Goal: Task Accomplishment & Management: Manage account settings

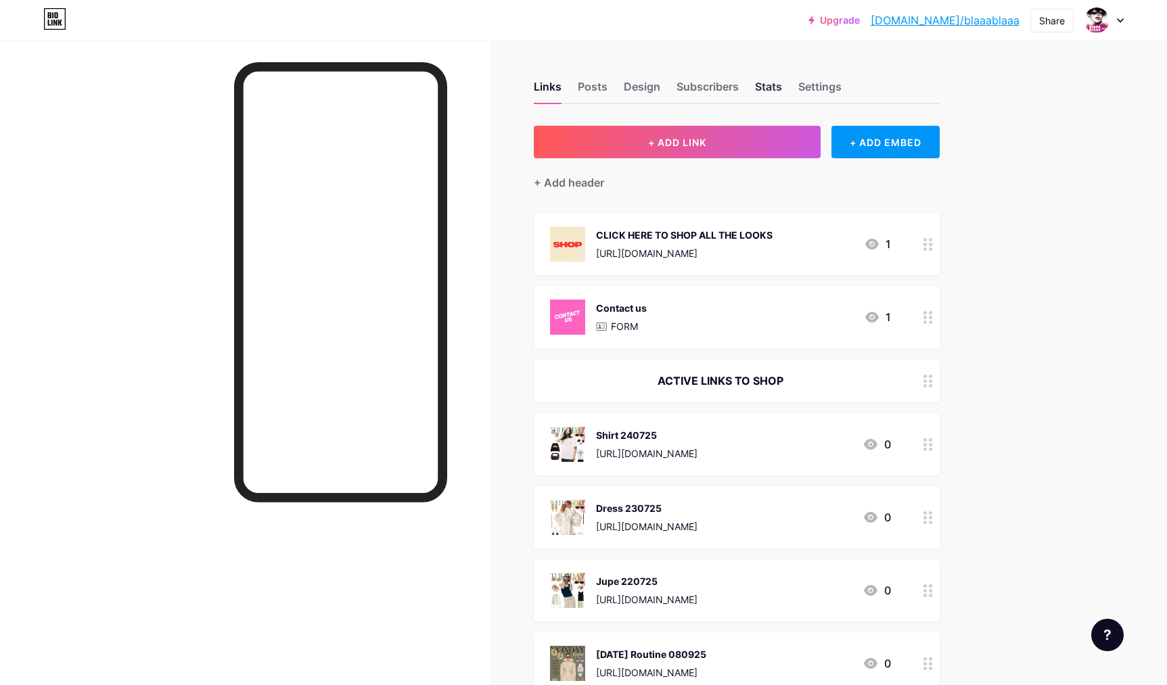
click at [768, 85] on div "Stats" at bounding box center [768, 90] width 27 height 24
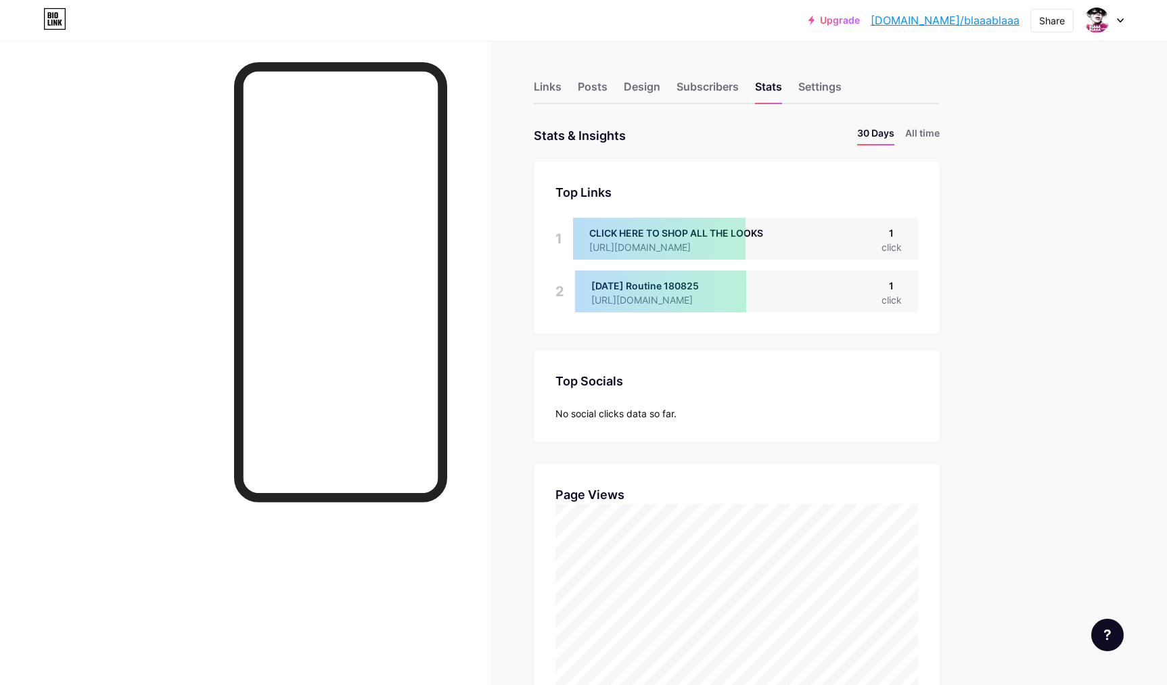
scroll to position [685, 1167]
click at [544, 85] on div "Links" at bounding box center [548, 90] width 28 height 24
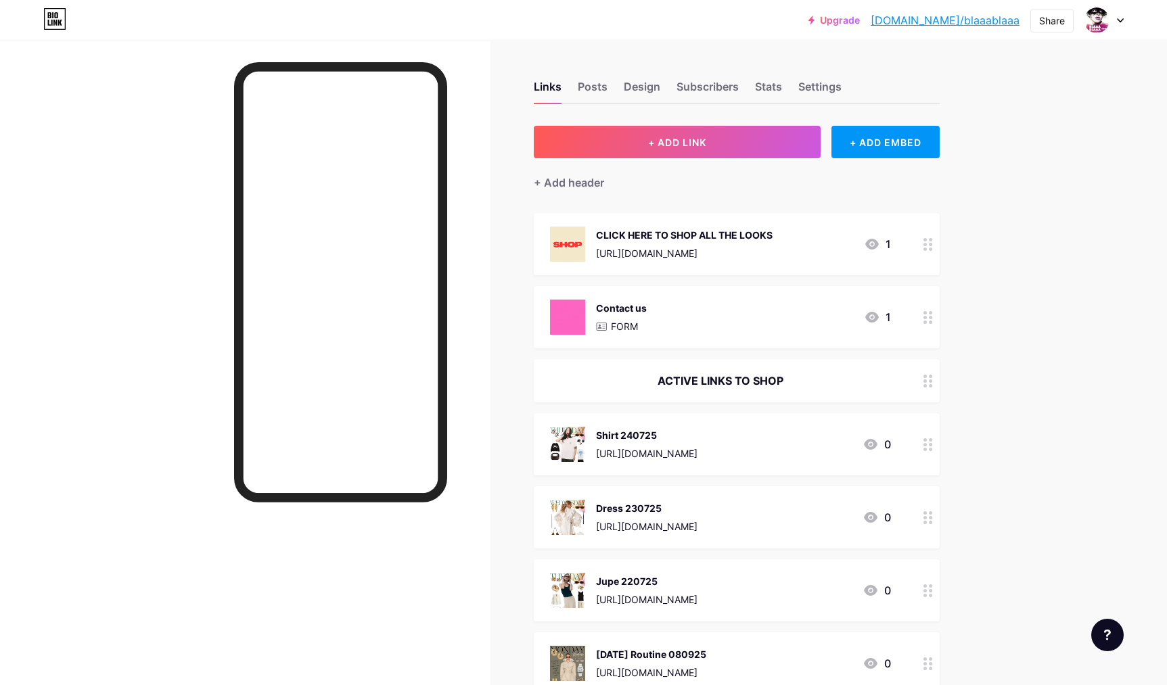
click at [637, 520] on div "[URL][DOMAIN_NAME]" at bounding box center [646, 527] width 101 height 14
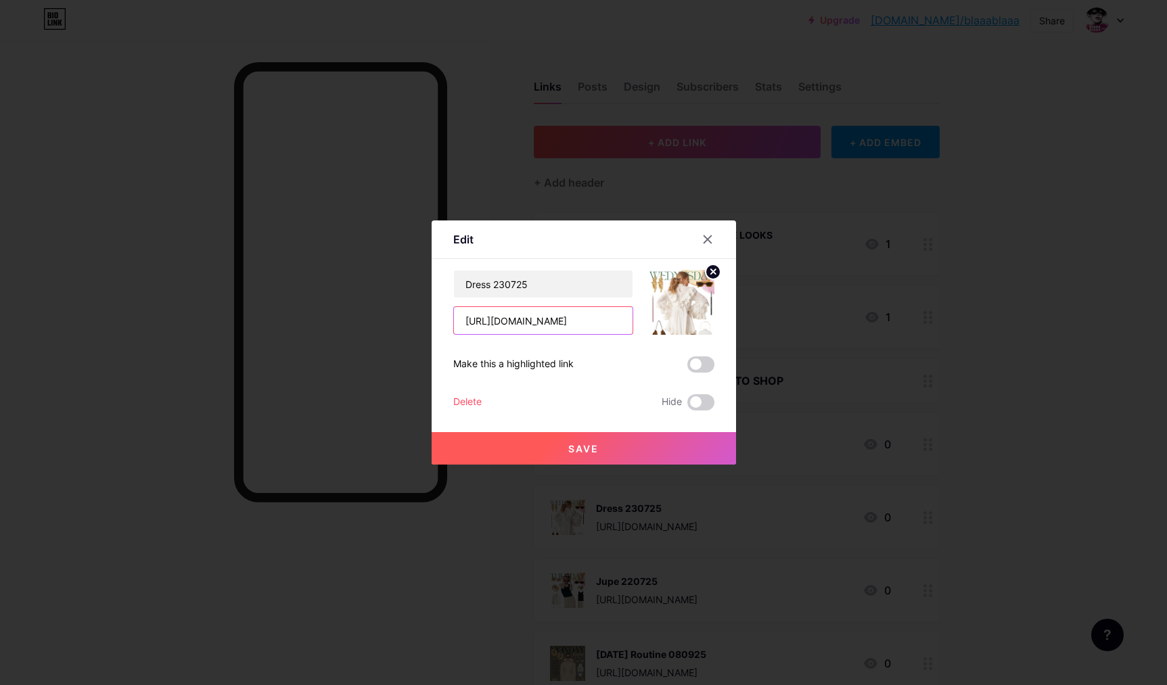
click at [578, 323] on input "[URL][DOMAIN_NAME]" at bounding box center [543, 320] width 179 height 27
drag, startPoint x: 534, startPoint y: 284, endPoint x: 428, endPoint y: 277, distance: 105.8
click at [454, 277] on input "Dress 230725" at bounding box center [543, 284] width 179 height 27
click at [490, 95] on div at bounding box center [583, 342] width 1167 height 685
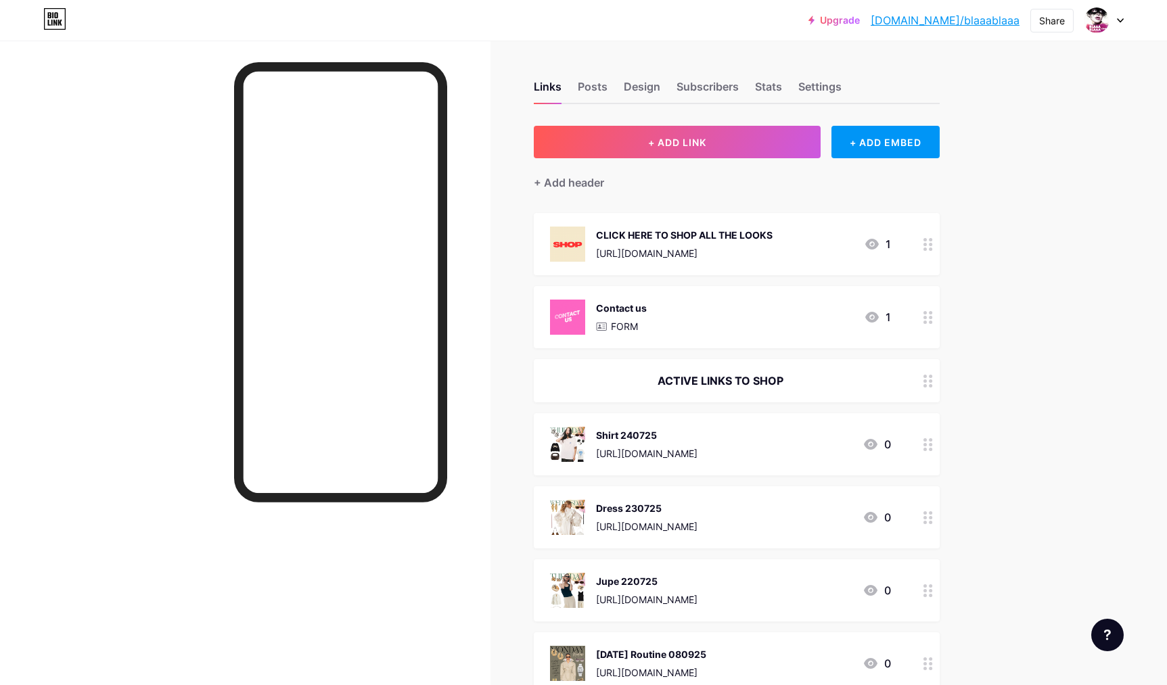
click at [616, 512] on div "Dress 230725" at bounding box center [646, 508] width 101 height 14
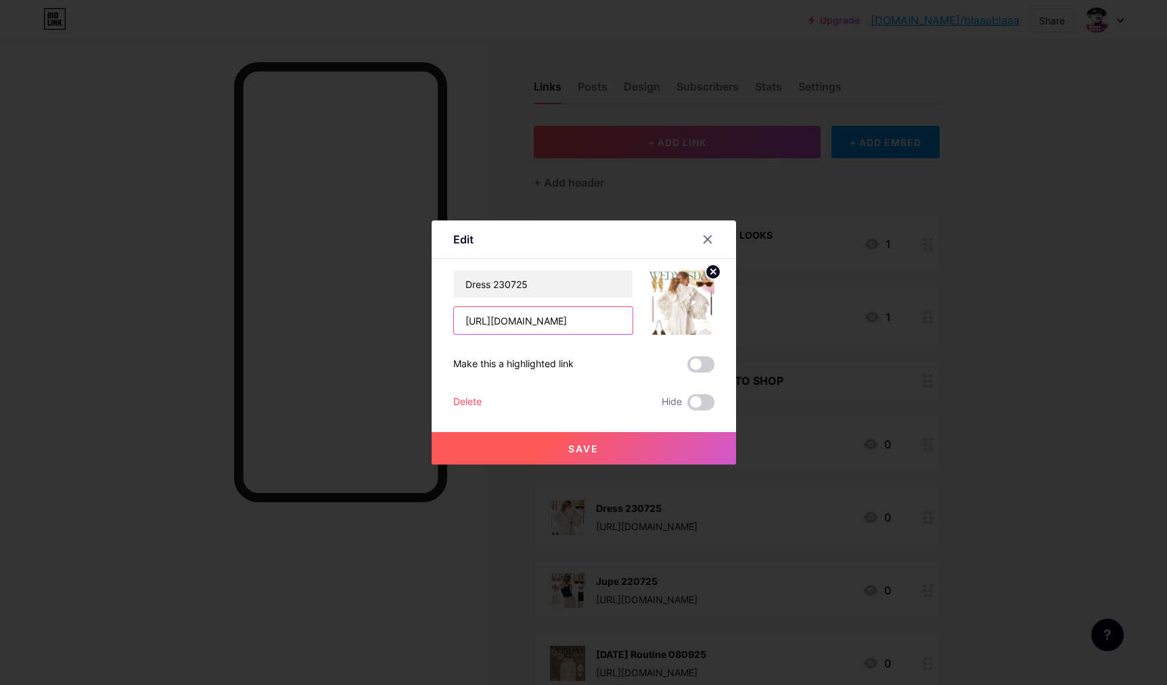
drag, startPoint x: 583, startPoint y: 318, endPoint x: 417, endPoint y: 313, distance: 165.8
click at [454, 313] on input "[URL][DOMAIN_NAME]" at bounding box center [543, 320] width 179 height 27
drag, startPoint x: 588, startPoint y: 322, endPoint x: 449, endPoint y: 300, distance: 141.1
click at [454, 307] on input "[URL][DOMAIN_NAME]" at bounding box center [543, 320] width 179 height 27
click at [478, 124] on div at bounding box center [583, 342] width 1167 height 685
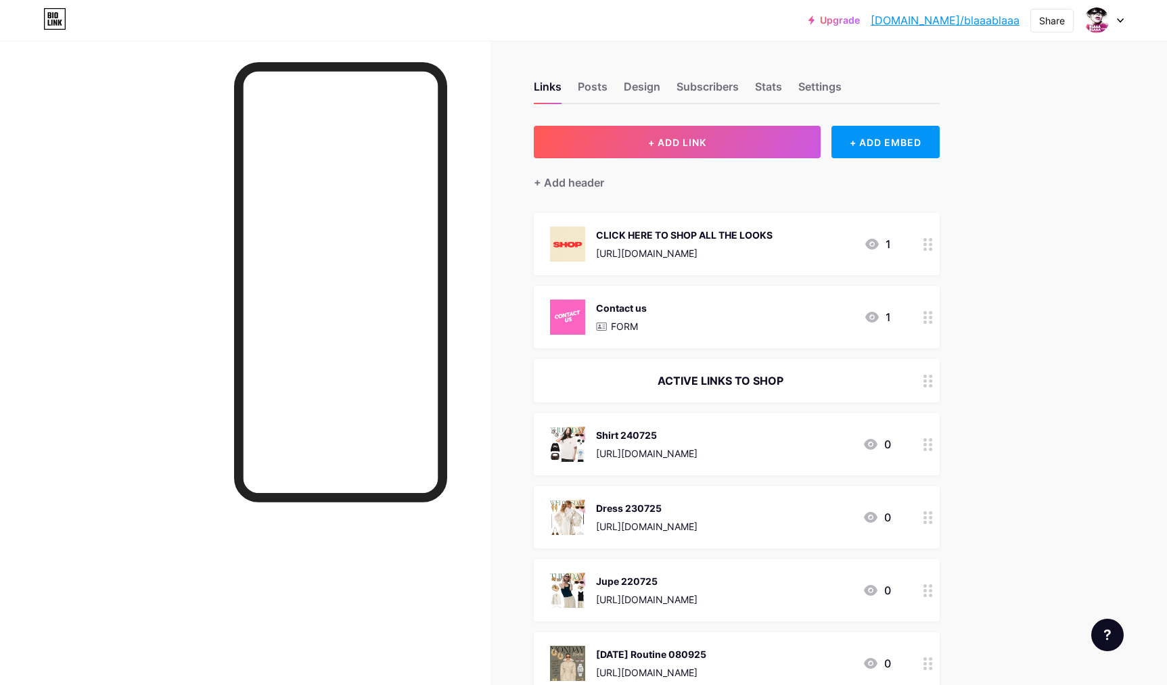
click at [640, 438] on div "Shirt 240725" at bounding box center [646, 435] width 101 height 14
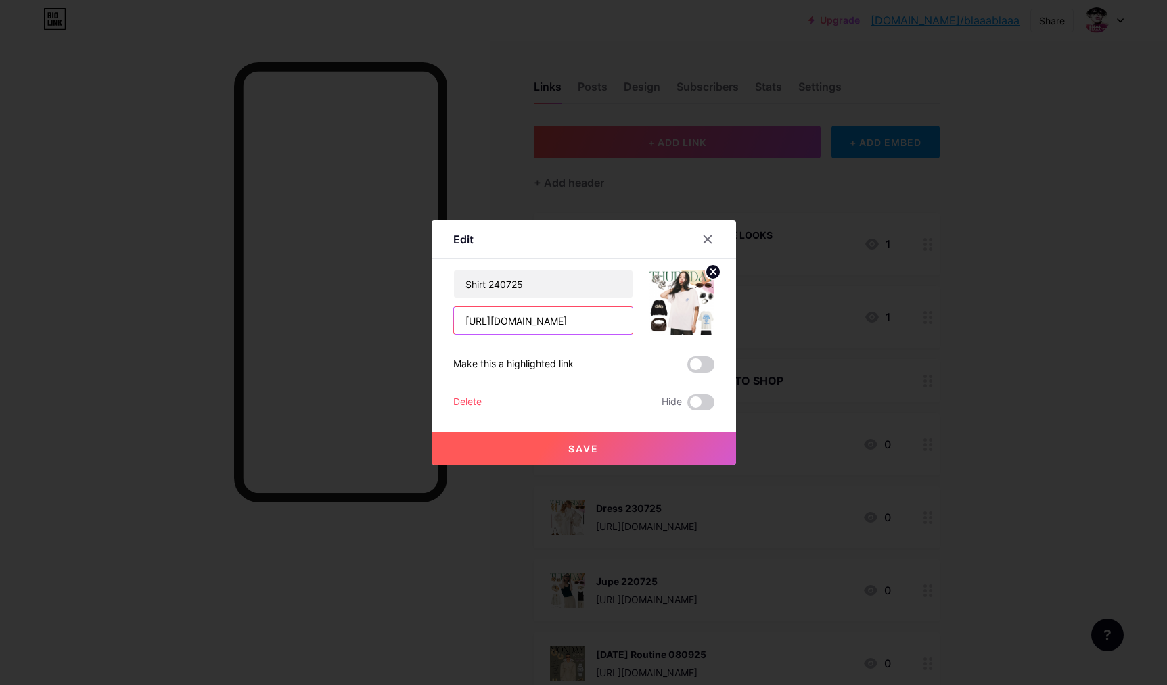
drag, startPoint x: 563, startPoint y: 323, endPoint x: 432, endPoint y: 301, distance: 133.1
click at [454, 307] on input "[URL][DOMAIN_NAME]" at bounding box center [543, 320] width 179 height 27
